Goal: Answer question/provide support: Answer question/provide support

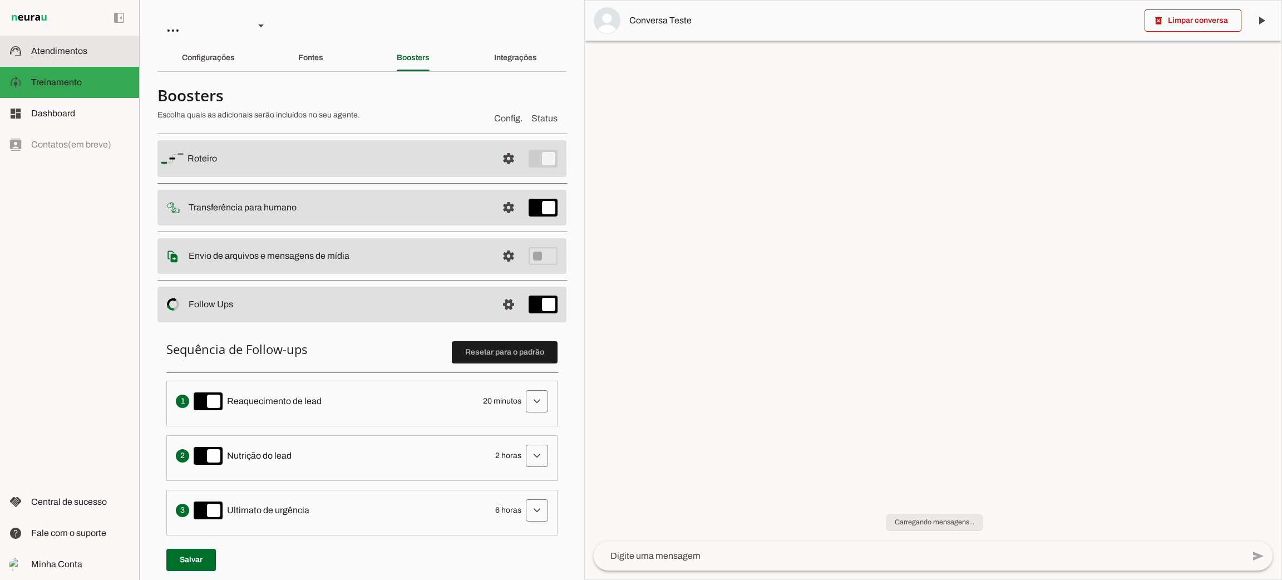
click at [80, 59] on md-item "support_agent Atendimentos Atendimentos" at bounding box center [69, 51] width 139 height 31
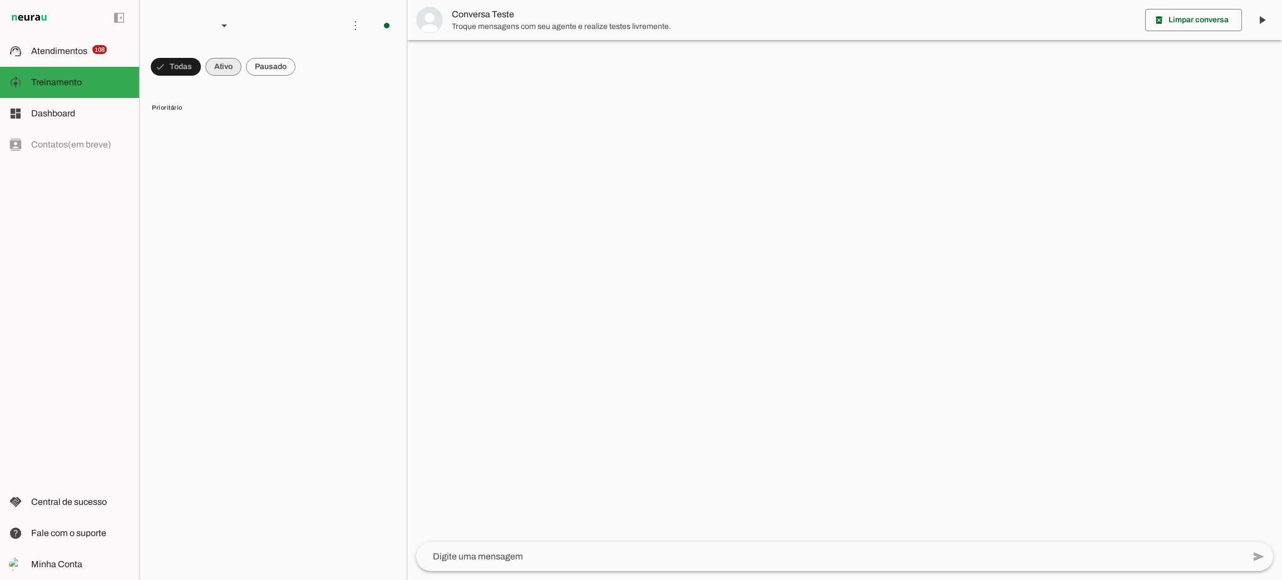
click at [227, 75] on span at bounding box center [223, 66] width 36 height 27
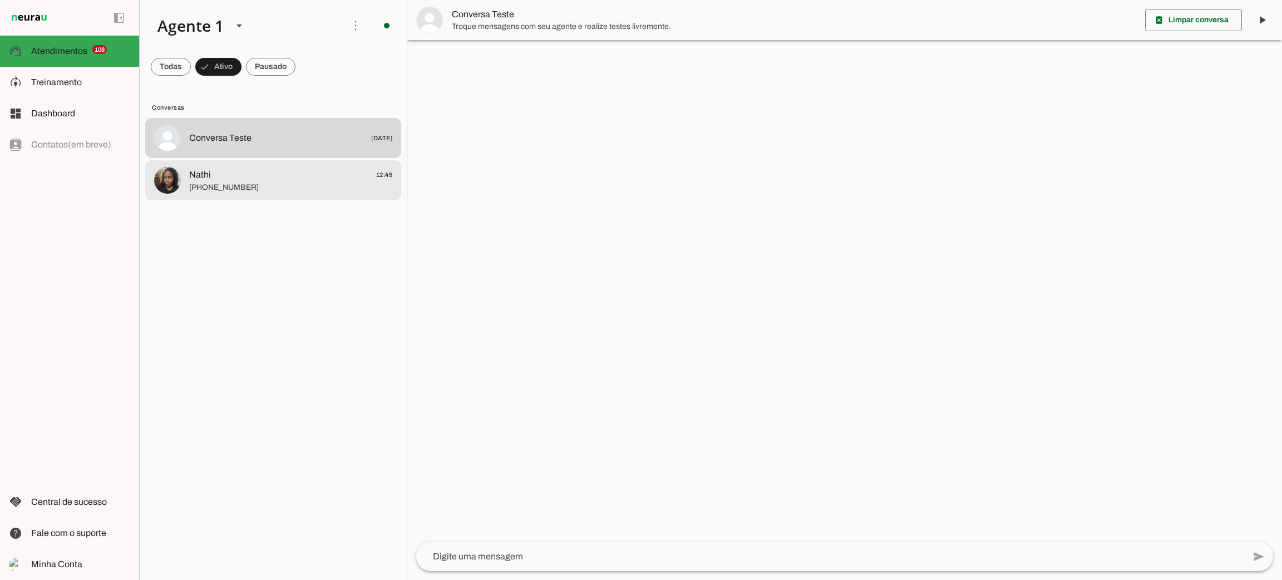
click at [228, 188] on span "[PHONE_NUMBER]" at bounding box center [290, 187] width 203 height 11
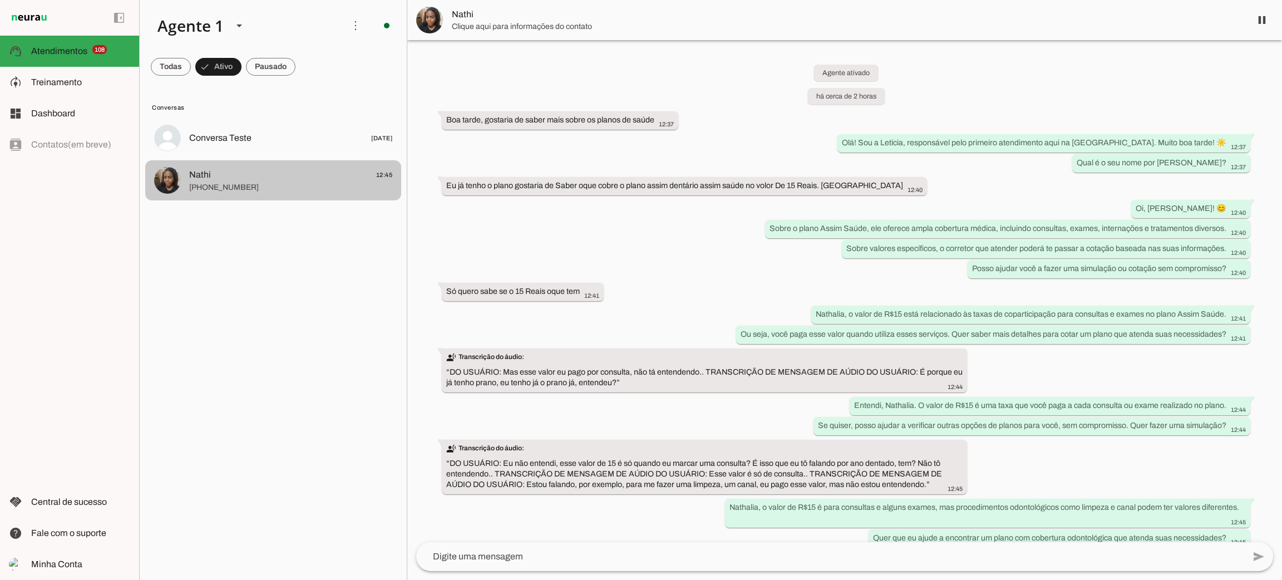
scroll to position [44, 0]
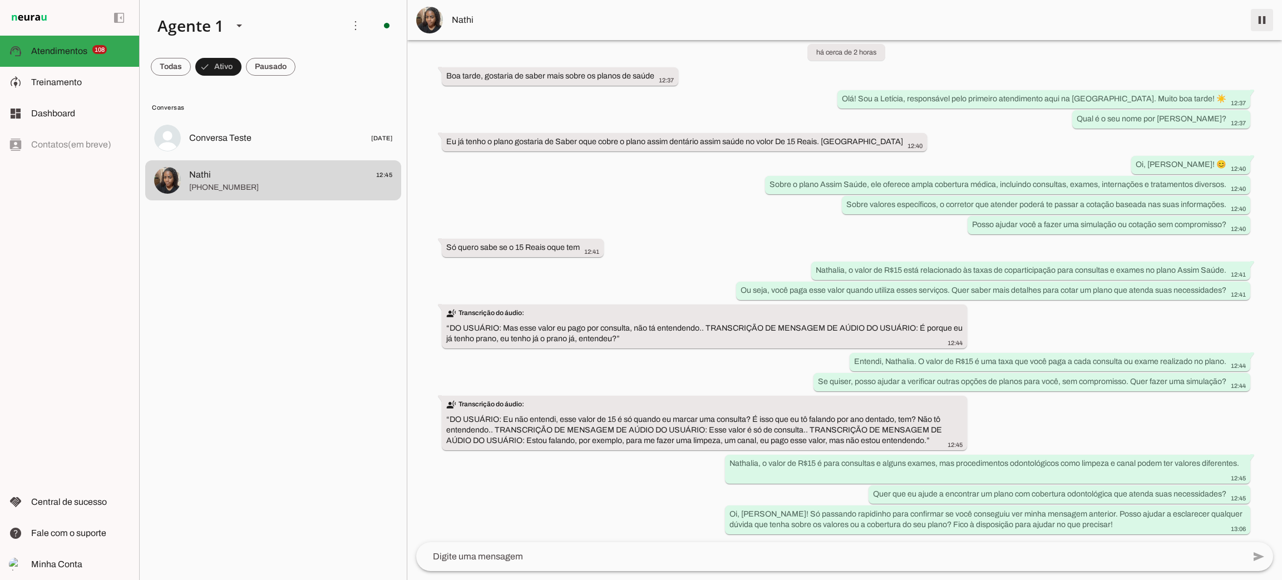
click at [1257, 22] on span at bounding box center [1262, 20] width 27 height 27
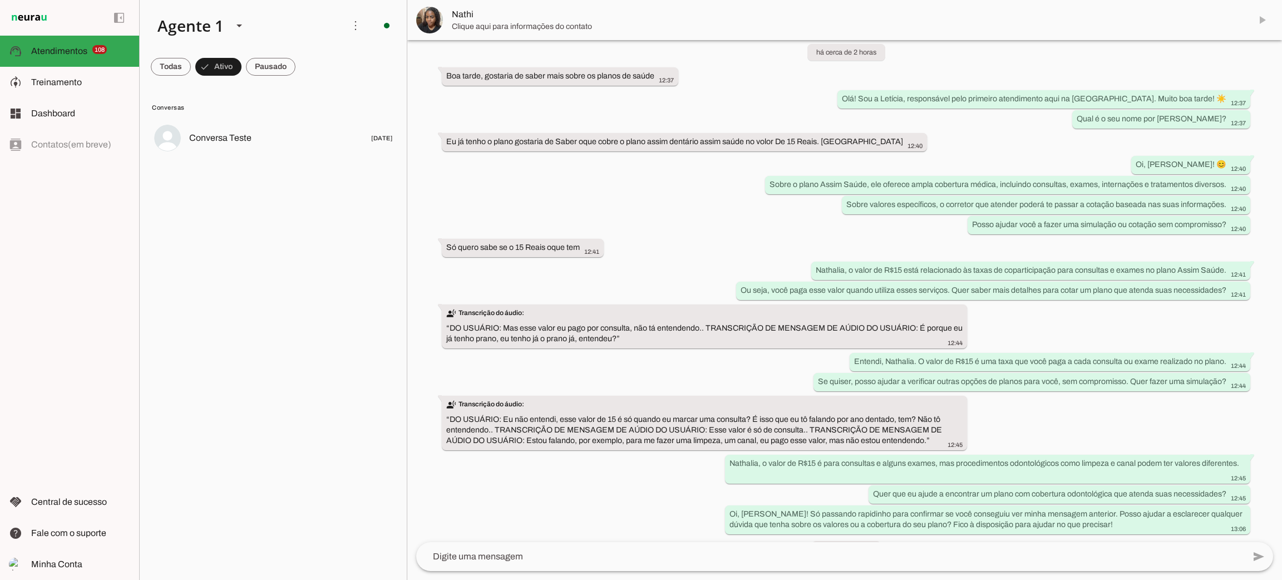
scroll to position [70, 0]
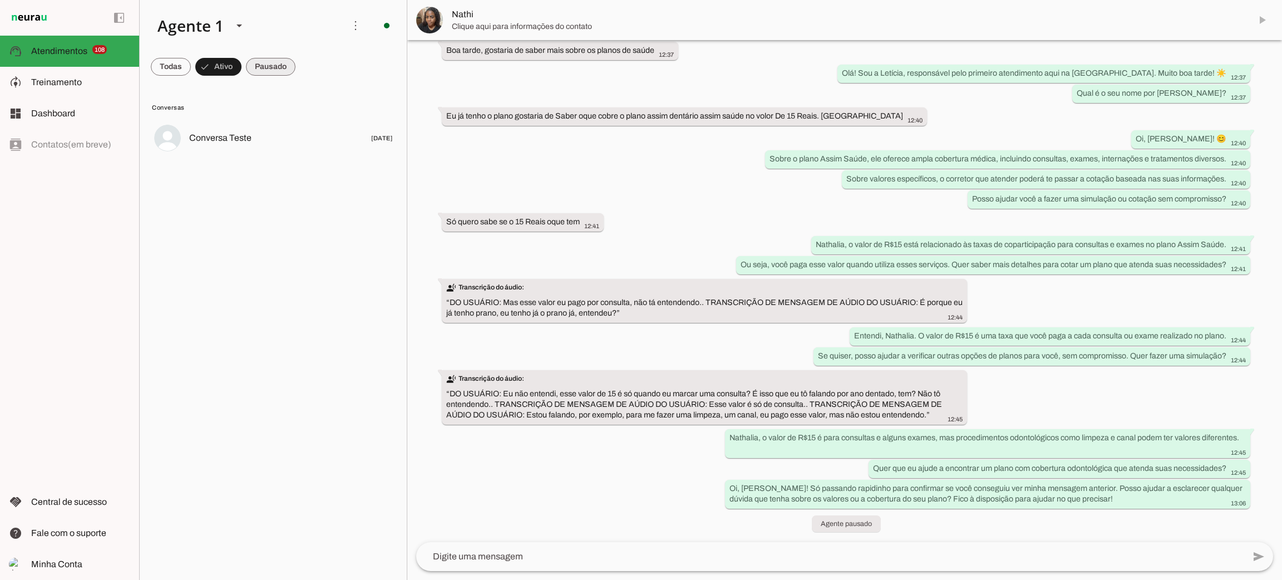
click at [277, 65] on span at bounding box center [271, 66] width 50 height 27
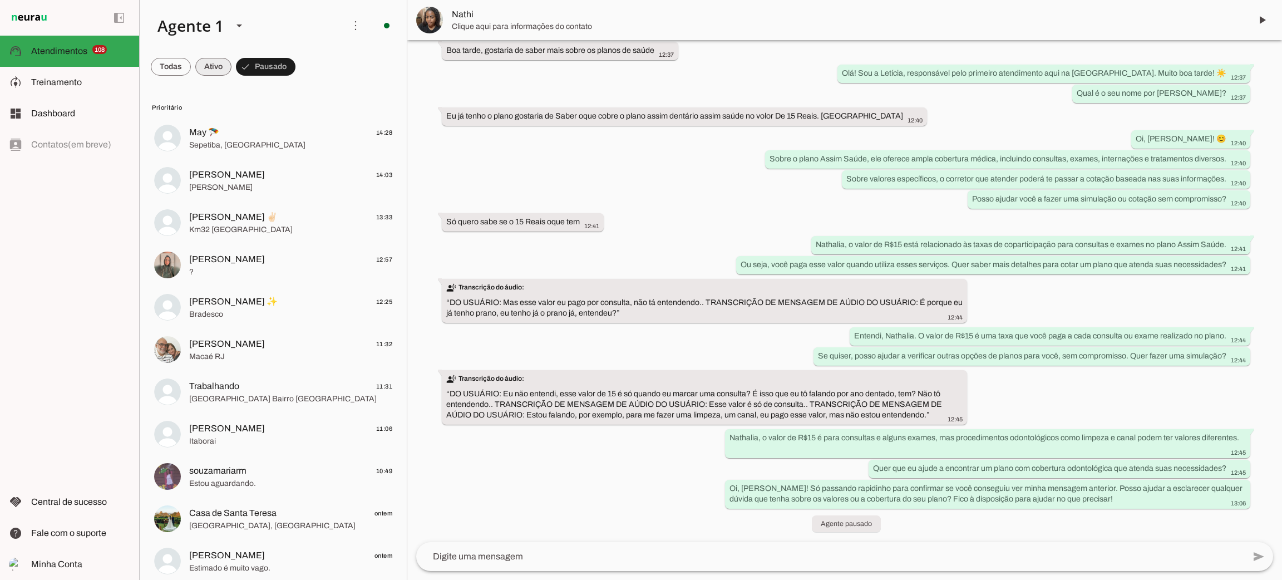
click at [212, 70] on span at bounding box center [213, 66] width 36 height 27
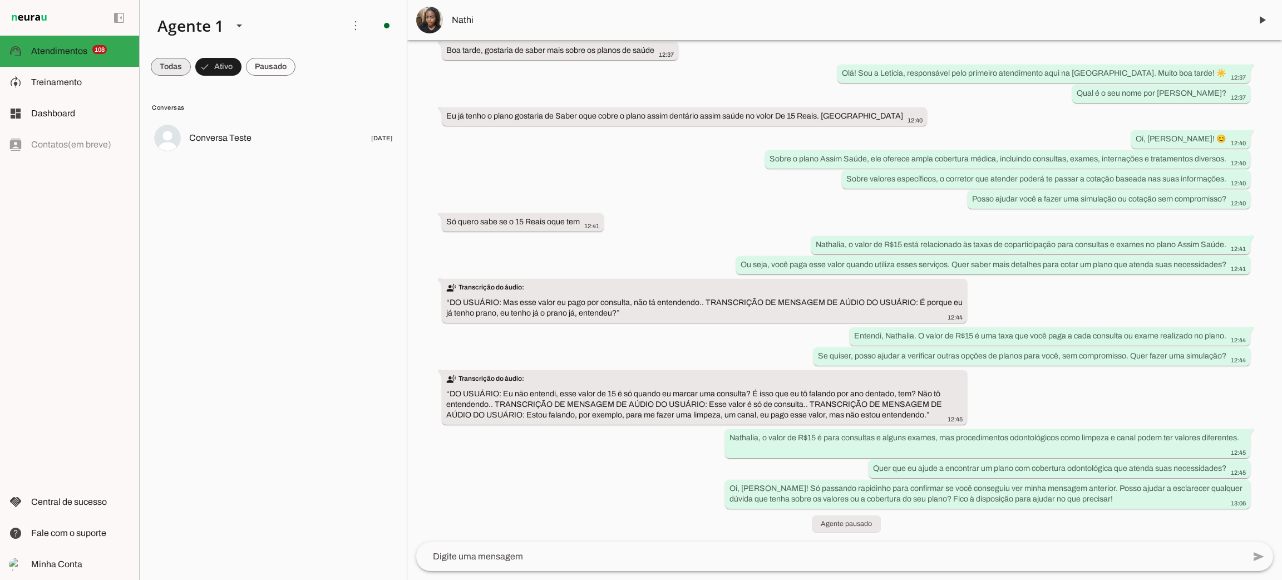
click at [173, 56] on span at bounding box center [171, 66] width 40 height 27
